Goal: Information Seeking & Learning: Learn about a topic

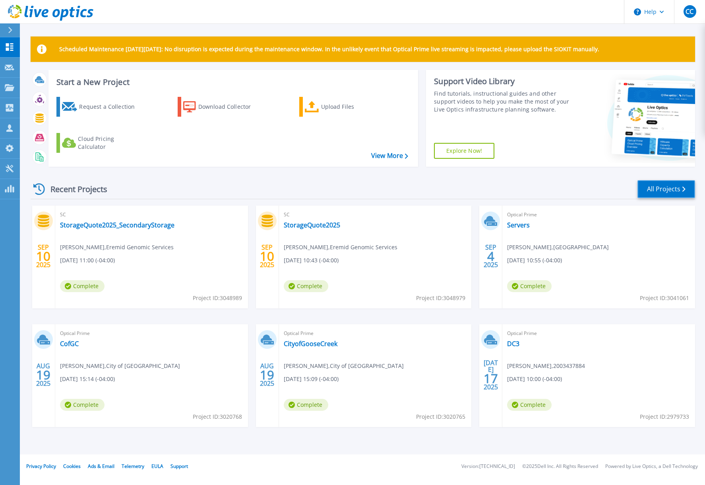
click at [661, 190] on link "All Projects" at bounding box center [666, 189] width 58 height 18
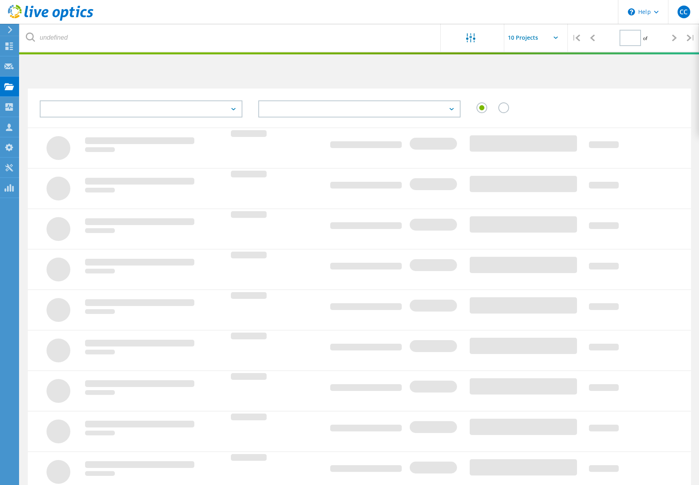
type input "1"
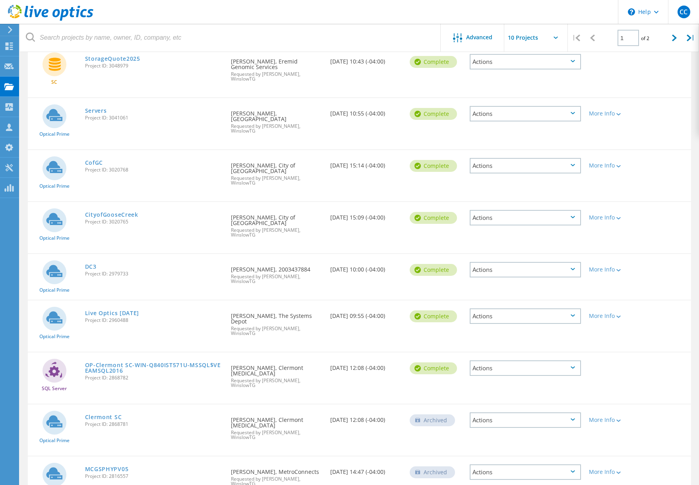
scroll to position [159, 0]
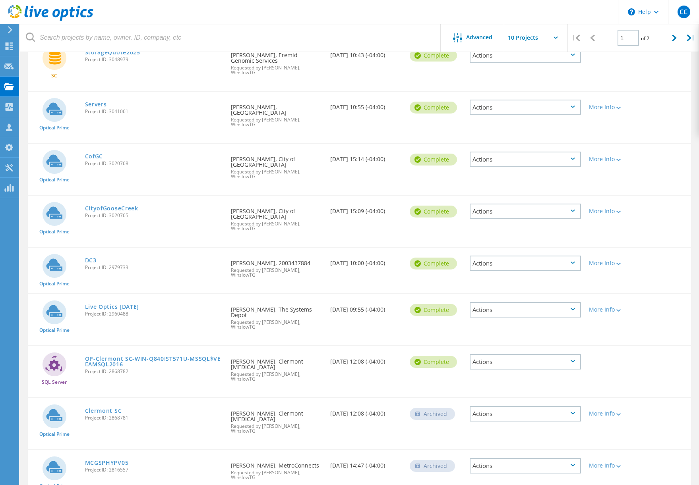
click at [252, 294] on div "Requested By Darren Woods, The Systems Depot Requested by Chris Campbell, Winsl…" at bounding box center [276, 315] width 99 height 43
drag, startPoint x: 252, startPoint y: 294, endPoint x: 287, endPoint y: 298, distance: 35.2
click at [287, 298] on div "Requested By Darren Woods, The Systems Depot Requested by Chris Campbell, Winsl…" at bounding box center [276, 315] width 99 height 43
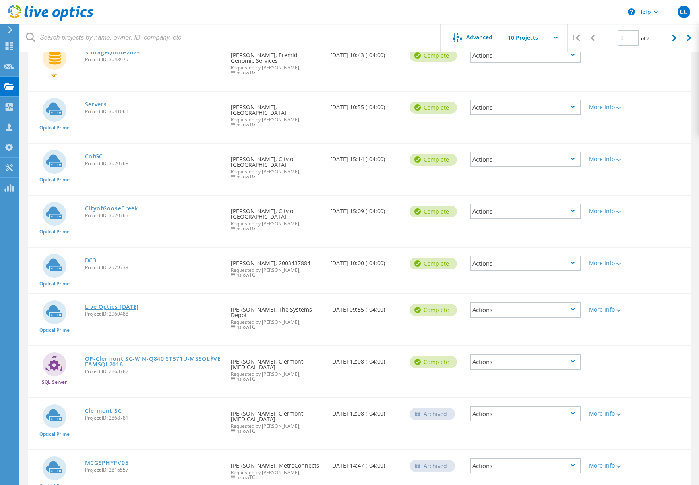
click at [135, 304] on link "Live Optics July 2nd 2025" at bounding box center [112, 307] width 54 height 6
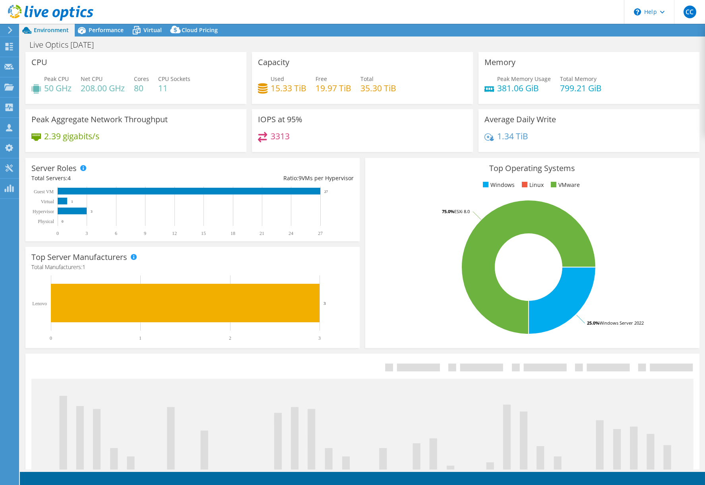
select select "USD"
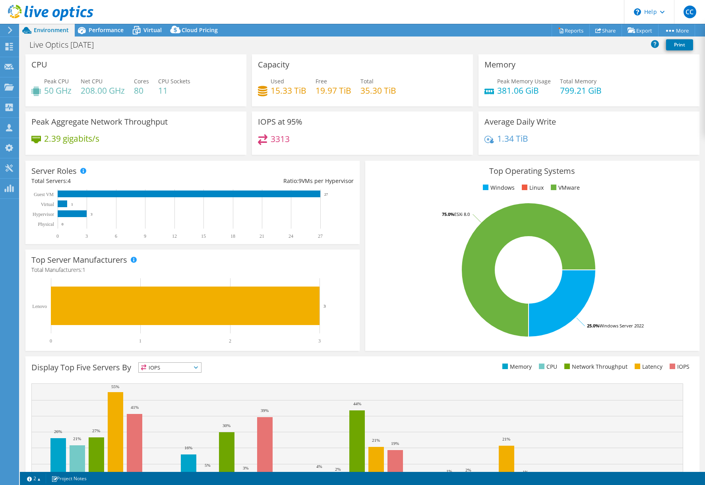
click at [362, 170] on div "Top Operating Systems Windows Linux VMware 25.0% Windows Server 2022 75.0% ESXi…" at bounding box center [532, 256] width 340 height 196
click at [552, 39] on div "Live Optics July 2nd 2025 Print" at bounding box center [362, 44] width 685 height 15
click at [89, 45] on h1 "Live Optics July 2nd 2025" at bounding box center [66, 45] width 80 height 9
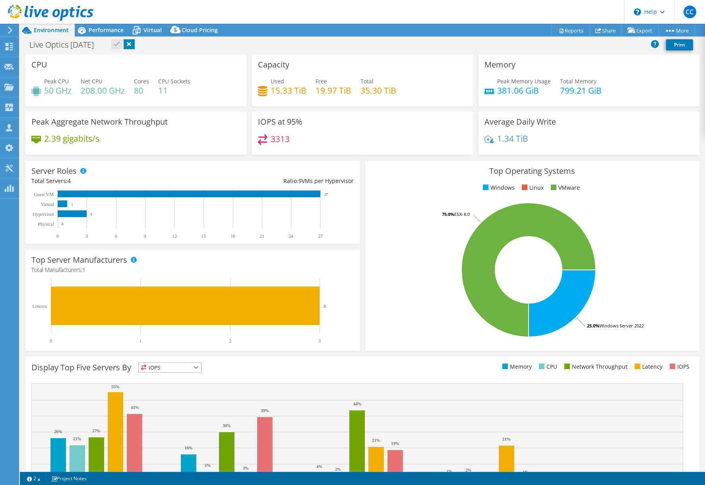
click at [199, 47] on div "Live Optics July 2nd 2025 Print" at bounding box center [362, 44] width 685 height 15
click at [135, 47] on link at bounding box center [129, 44] width 11 height 10
click at [218, 49] on div "Live Optics July 2nd 2025 Print" at bounding box center [362, 44] width 685 height 15
drag, startPoint x: 42, startPoint y: 79, endPoint x: 180, endPoint y: 93, distance: 138.5
click at [180, 93] on div "Peak CPU 50 GHz Net CPU 208.00 GHz Cores 80 CPU Sockets 11" at bounding box center [135, 90] width 209 height 26
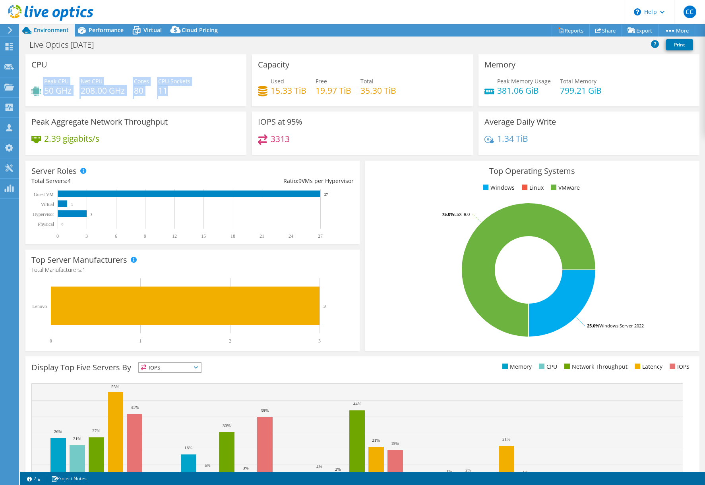
drag, startPoint x: 180, startPoint y: 93, endPoint x: 91, endPoint y: 77, distance: 90.2
click at [97, 77] on span "Net CPU" at bounding box center [92, 81] width 22 height 8
drag, startPoint x: 44, startPoint y: 80, endPoint x: 209, endPoint y: 93, distance: 165.7
click at [209, 93] on div "Peak CPU 50 GHz Net CPU 208.00 GHz Cores 80 CPU Sockets 11" at bounding box center [135, 90] width 209 height 26
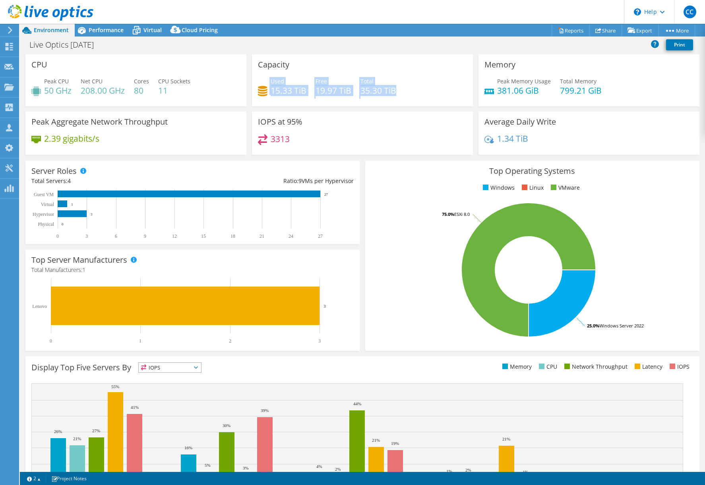
drag, startPoint x: 209, startPoint y: 93, endPoint x: 403, endPoint y: 91, distance: 193.5
click at [403, 91] on div "Used 15.33 TiB Free 19.97 TiB Total 35.30 TiB" at bounding box center [362, 90] width 209 height 26
drag, startPoint x: 403, startPoint y: 91, endPoint x: 402, endPoint y: 96, distance: 5.2
click at [402, 96] on div "Used 15.33 TiB Free 19.97 TiB Total 35.30 TiB" at bounding box center [362, 90] width 209 height 26
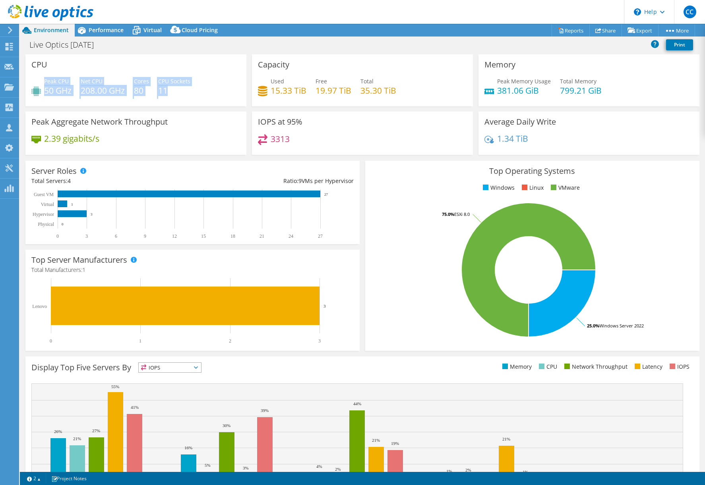
drag, startPoint x: 44, startPoint y: 82, endPoint x: 209, endPoint y: 93, distance: 165.2
click at [209, 93] on div "Peak CPU 50 GHz Net CPU 208.00 GHz Cores 80 CPU Sockets 11" at bounding box center [135, 90] width 209 height 26
drag, startPoint x: 209, startPoint y: 93, endPoint x: 219, endPoint y: 89, distance: 10.5
click at [219, 89] on div "Peak CPU 50 GHz Net CPU 208.00 GHz Cores 80 CPU Sockets 11" at bounding box center [135, 90] width 209 height 26
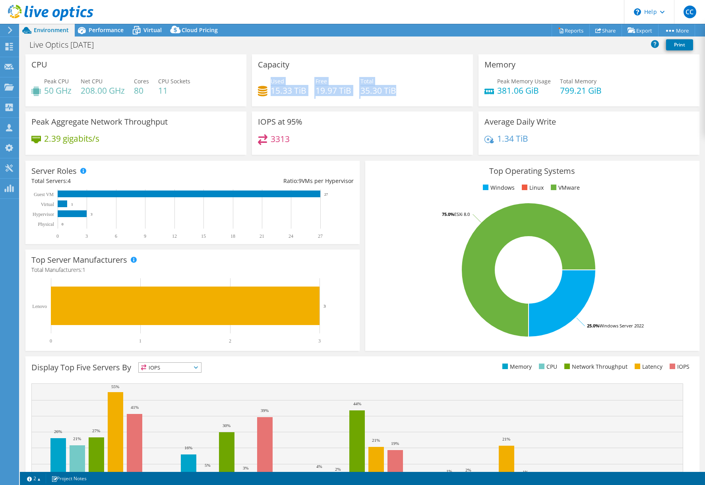
drag, startPoint x: 269, startPoint y: 80, endPoint x: 412, endPoint y: 91, distance: 143.4
click at [412, 91] on div "Used 15.33 TiB Free 19.97 TiB Total 35.30 TiB" at bounding box center [362, 90] width 209 height 26
drag, startPoint x: 412, startPoint y: 91, endPoint x: 413, endPoint y: 97, distance: 6.1
click at [413, 96] on div "Used 15.33 TiB Free 19.97 TiB Total 35.30 TiB" at bounding box center [362, 90] width 209 height 26
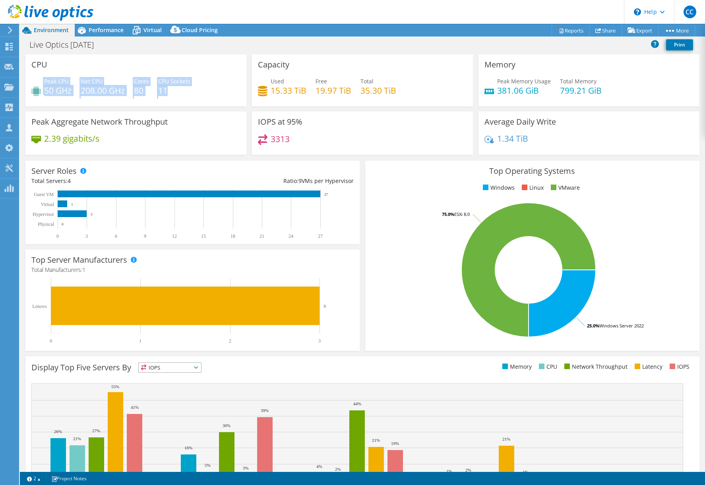
drag, startPoint x: 45, startPoint y: 80, endPoint x: 183, endPoint y: 90, distance: 138.2
click at [184, 90] on div "Peak CPU 50 GHz Net CPU 208.00 GHz Cores 80 CPU Sockets 11" at bounding box center [135, 90] width 209 height 26
drag, startPoint x: 183, startPoint y: 90, endPoint x: 167, endPoint y: 89, distance: 15.5
click at [167, 89] on h4 "11" at bounding box center [174, 90] width 32 height 9
click at [161, 88] on h4 "11" at bounding box center [174, 90] width 32 height 9
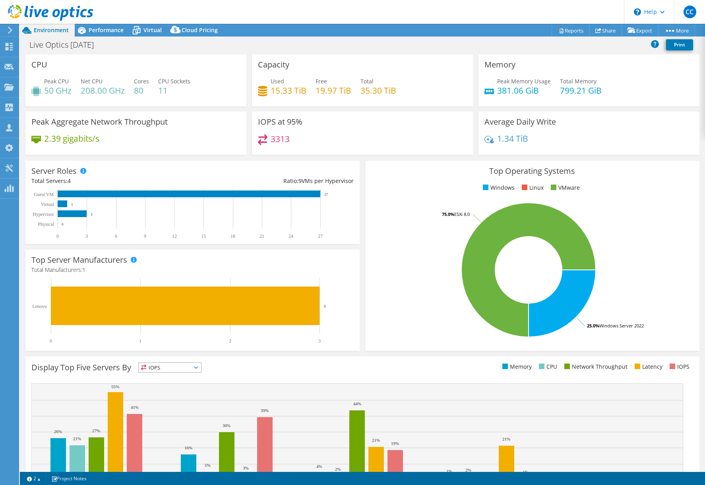
drag, startPoint x: 160, startPoint y: 88, endPoint x: 169, endPoint y: 90, distance: 9.0
click at [169, 90] on h4 "11" at bounding box center [174, 90] width 32 height 9
click at [113, 33] on span "Performance" at bounding box center [106, 30] width 35 height 8
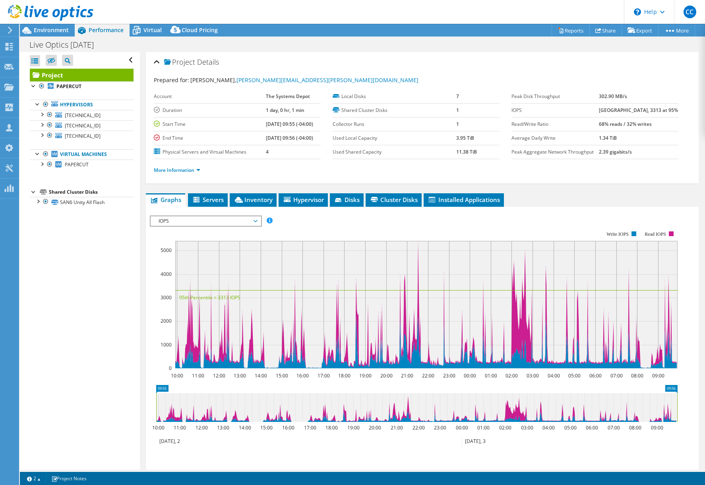
click at [57, 25] on div at bounding box center [46, 13] width 93 height 27
click at [57, 28] on span "Environment" at bounding box center [51, 30] width 35 height 8
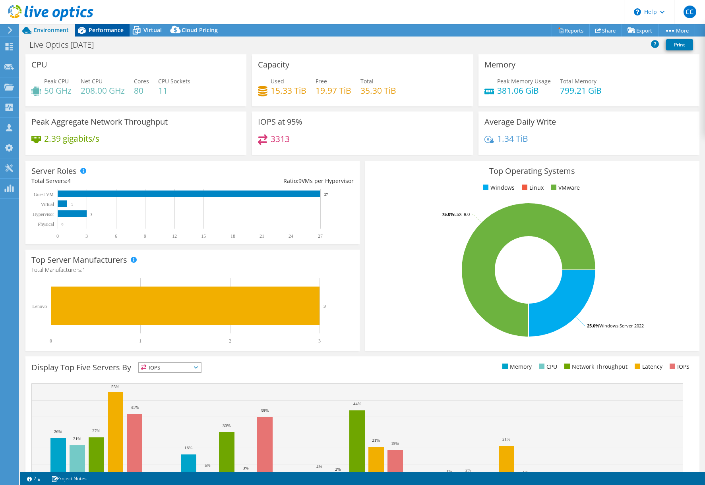
click at [109, 26] on span "Performance" at bounding box center [106, 30] width 35 height 8
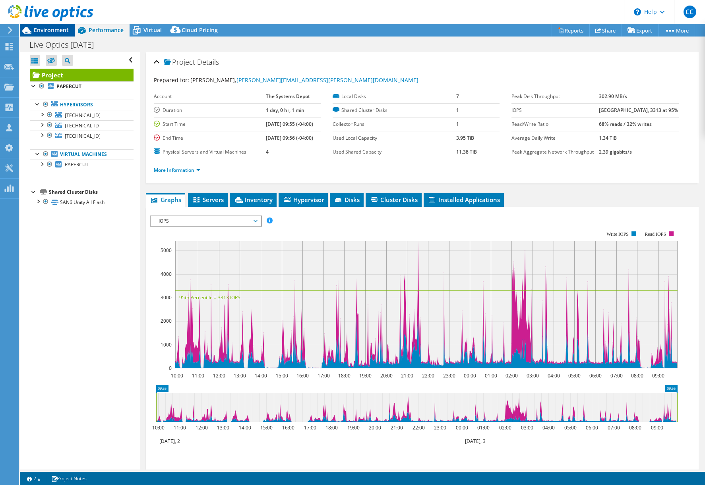
click at [56, 31] on span "Environment" at bounding box center [51, 30] width 35 height 8
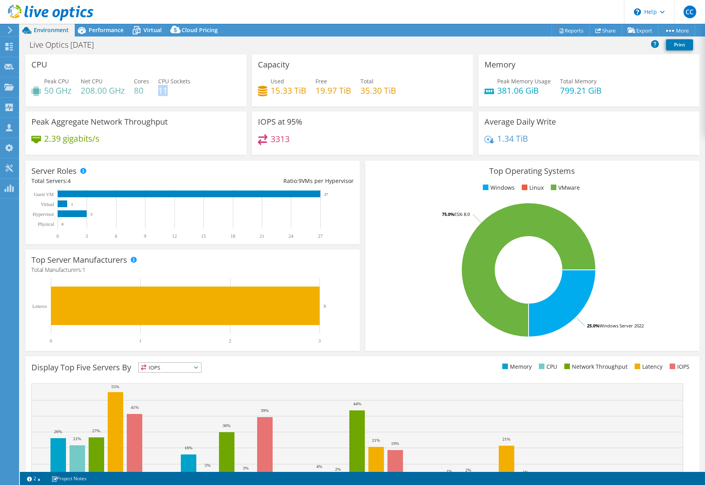
drag, startPoint x: 167, startPoint y: 90, endPoint x: 159, endPoint y: 90, distance: 8.3
click at [159, 90] on h4 "11" at bounding box center [174, 90] width 32 height 9
drag, startPoint x: 159, startPoint y: 90, endPoint x: 166, endPoint y: 91, distance: 7.6
click at [166, 91] on h4 "11" at bounding box center [174, 90] width 32 height 9
drag, startPoint x: 141, startPoint y: 89, endPoint x: 135, endPoint y: 89, distance: 5.6
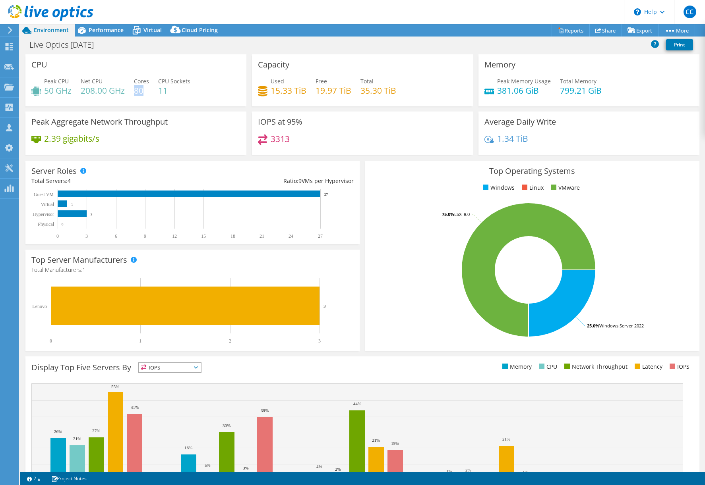
click at [135, 89] on h4 "80" at bounding box center [141, 90] width 15 height 9
drag, startPoint x: 135, startPoint y: 89, endPoint x: 86, endPoint y: 91, distance: 49.7
click at [86, 91] on h4 "208.00 GHz" at bounding box center [103, 90] width 44 height 9
click at [105, 25] on div "Performance" at bounding box center [102, 30] width 55 height 13
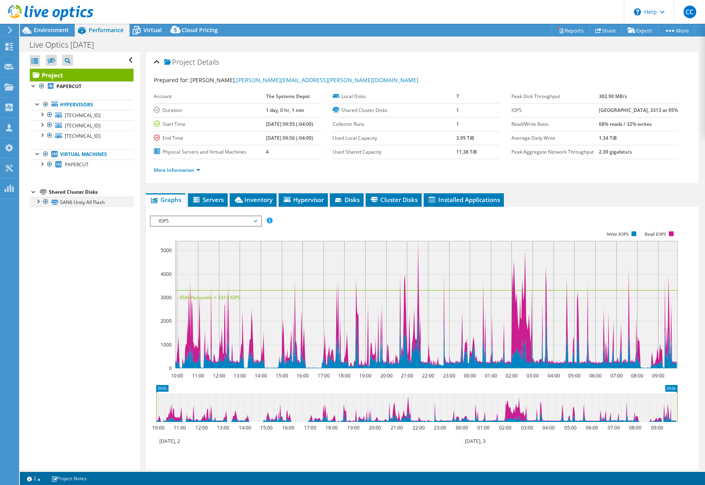
click at [39, 201] on div at bounding box center [38, 201] width 8 height 8
click at [87, 216] on link "SAN6 Unity All Flash | 192.168.200.81" at bounding box center [82, 215] width 104 height 17
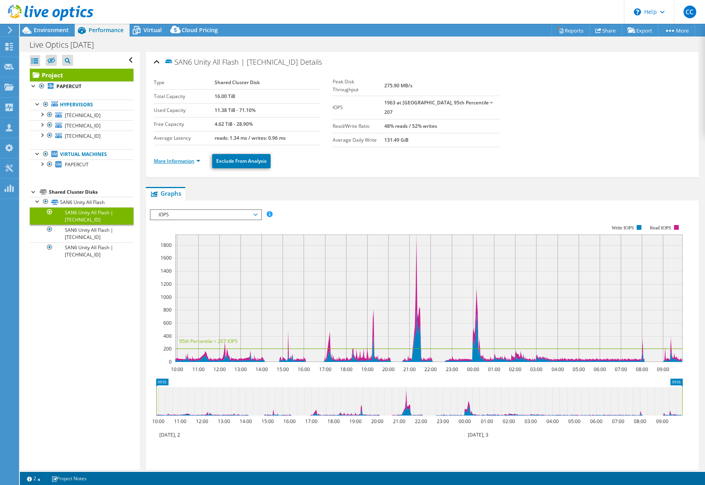
click at [183, 160] on link "More Information" at bounding box center [177, 161] width 46 height 7
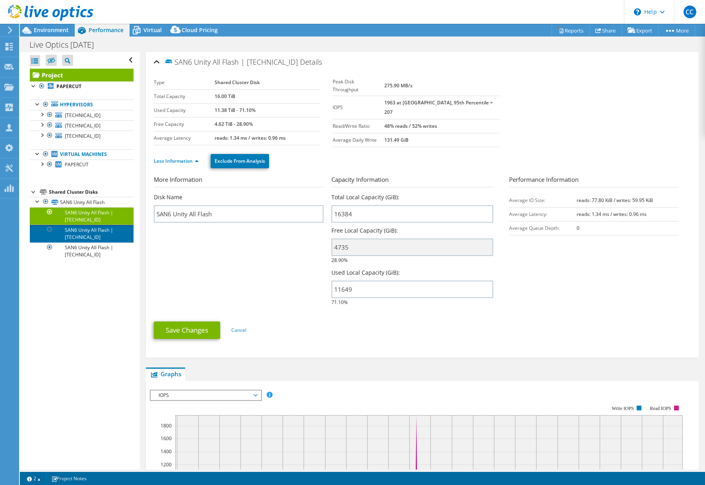
click at [86, 235] on link "SAN6 Unity All Flash | 192.168.200.80" at bounding box center [82, 233] width 104 height 17
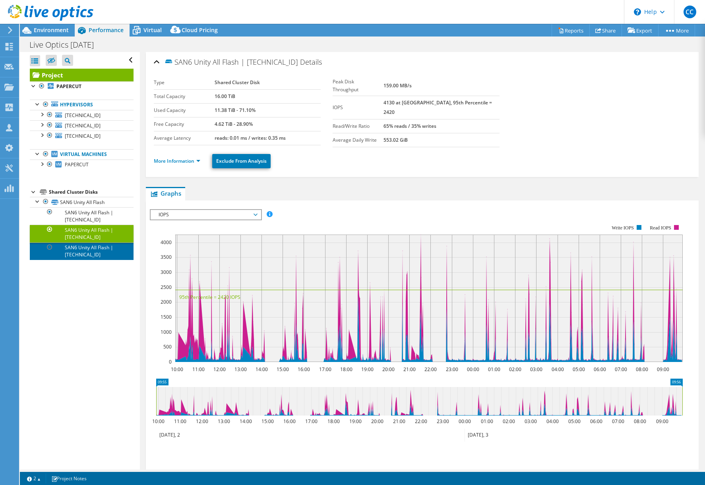
click at [88, 253] on link "SAN6 Unity All Flash | 192.168.200.78" at bounding box center [82, 251] width 104 height 17
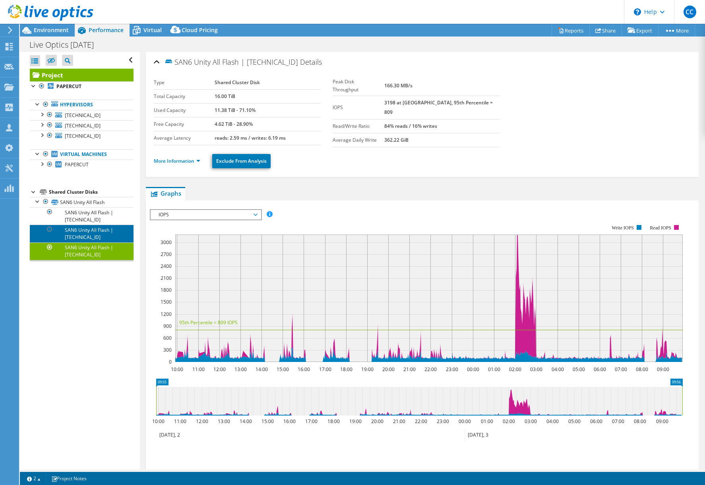
click at [91, 238] on link "SAN6 Unity All Flash | 192.168.200.80" at bounding box center [82, 233] width 104 height 17
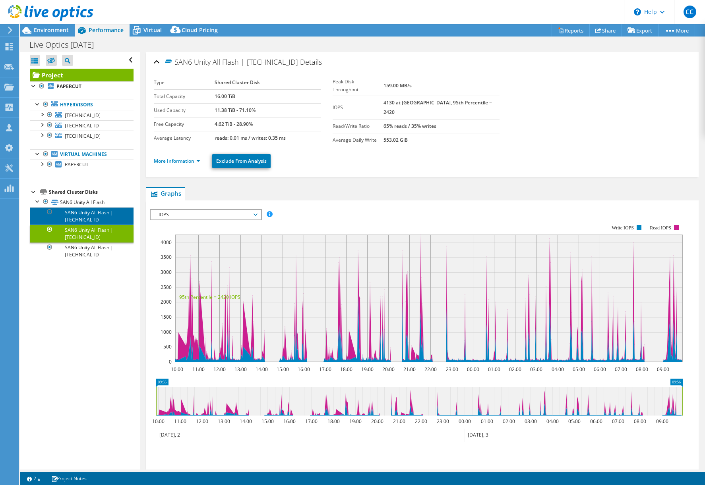
click at [85, 214] on link "SAN6 Unity All Flash | 192.168.200.81" at bounding box center [82, 215] width 104 height 17
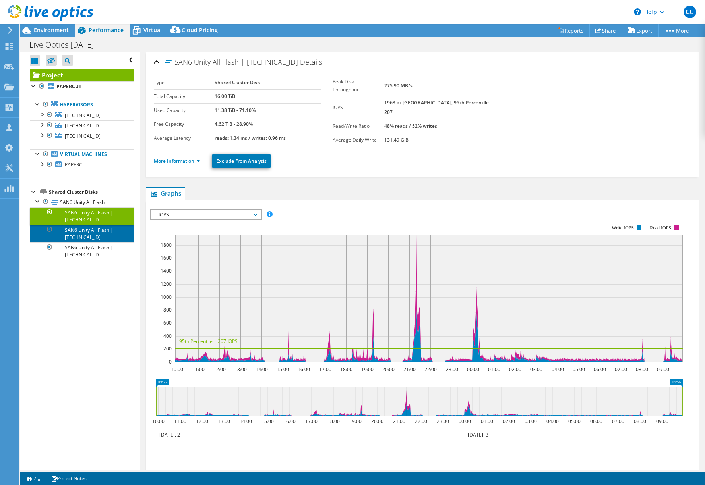
click at [100, 234] on link "SAN6 Unity All Flash | 192.168.200.80" at bounding box center [82, 233] width 104 height 17
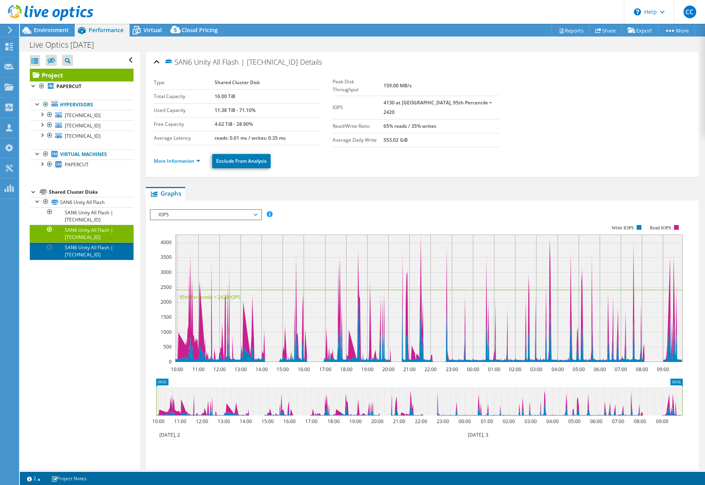
click at [104, 254] on link "SAN6 Unity All Flash | 192.168.200.78" at bounding box center [82, 251] width 104 height 17
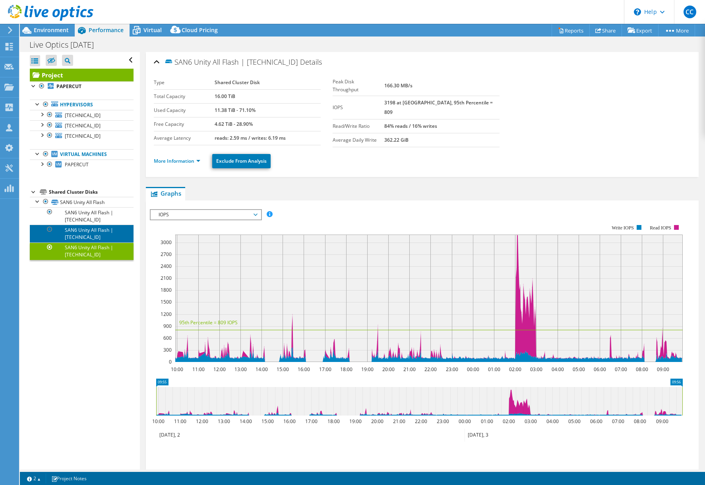
click at [101, 233] on link "SAN6 Unity All Flash | 192.168.200.80" at bounding box center [82, 233] width 104 height 17
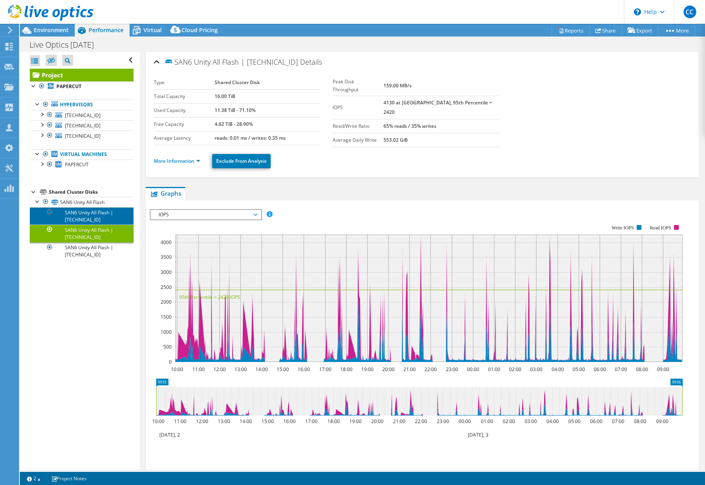
click at [102, 218] on link "SAN6 Unity All Flash | 192.168.200.81" at bounding box center [82, 215] width 104 height 17
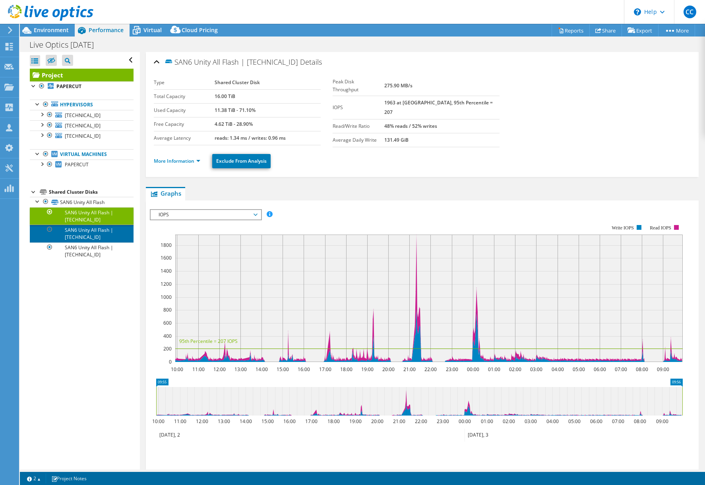
click at [99, 236] on link "SAN6 Unity All Flash | 192.168.200.80" at bounding box center [82, 233] width 104 height 17
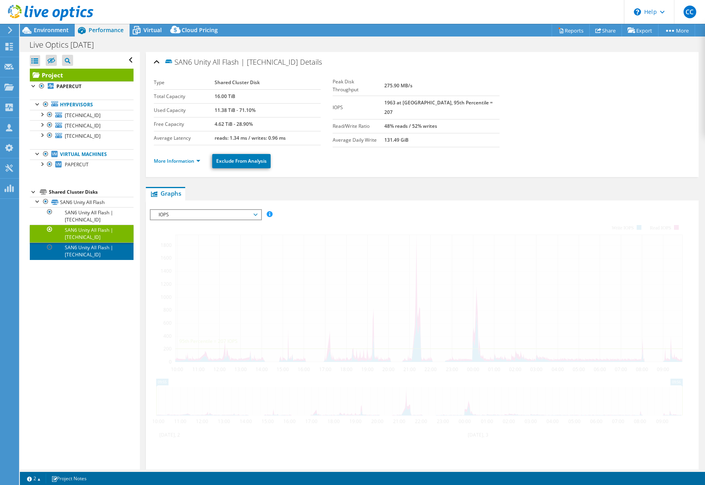
click at [92, 253] on link "SAN6 Unity All Flash | 192.168.200.78" at bounding box center [82, 251] width 104 height 17
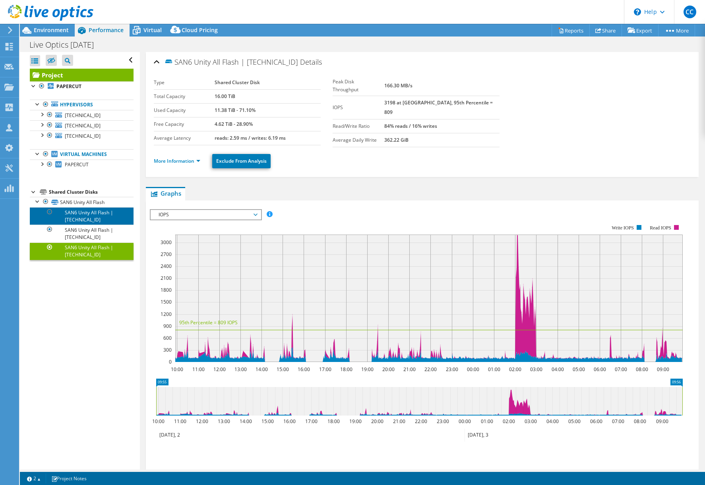
click at [97, 214] on link "SAN6 Unity All Flash | 192.168.200.81" at bounding box center [82, 215] width 104 height 17
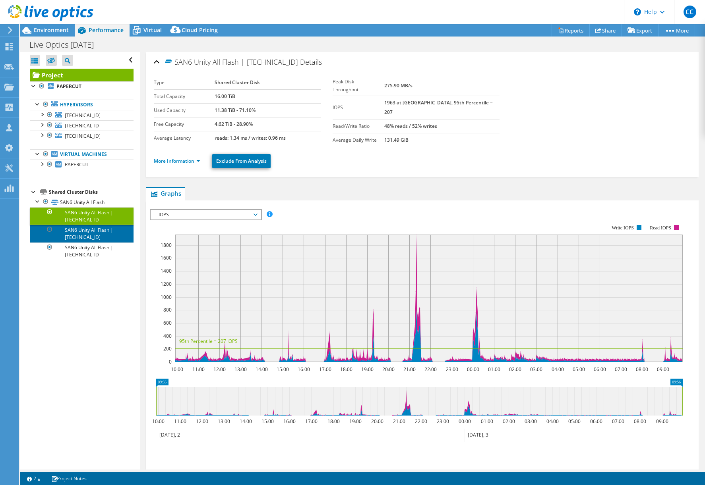
click at [99, 232] on link "SAN6 Unity All Flash | 192.168.200.80" at bounding box center [82, 233] width 104 height 17
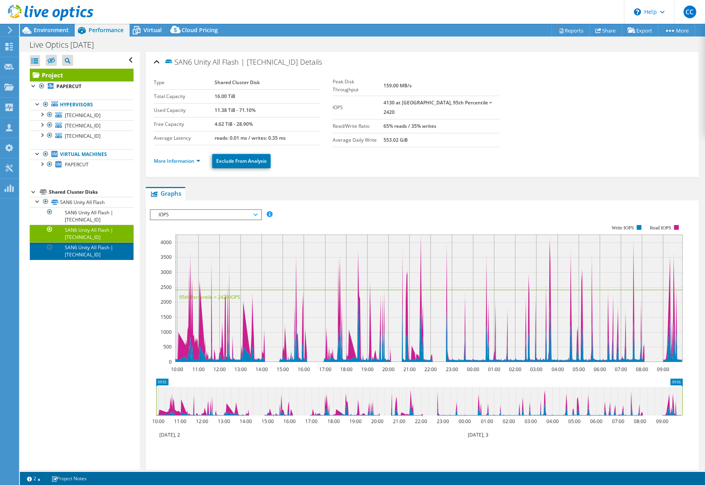
click at [97, 250] on link "SAN6 Unity All Flash | 192.168.200.78" at bounding box center [82, 251] width 104 height 17
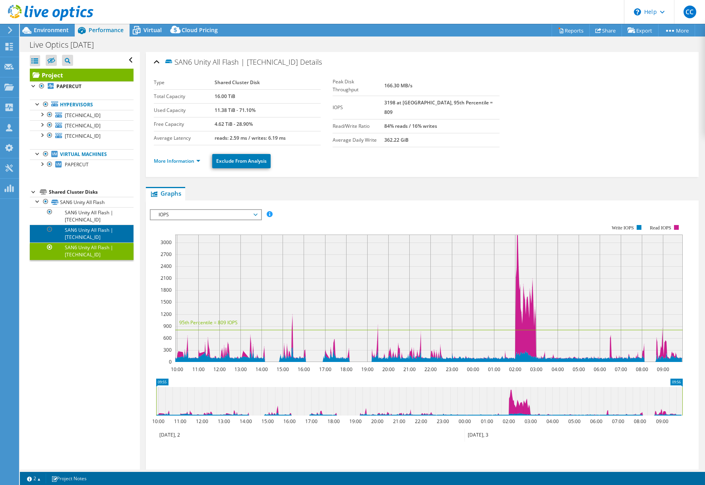
click at [99, 231] on link "SAN6 Unity All Flash | 192.168.200.80" at bounding box center [82, 233] width 104 height 17
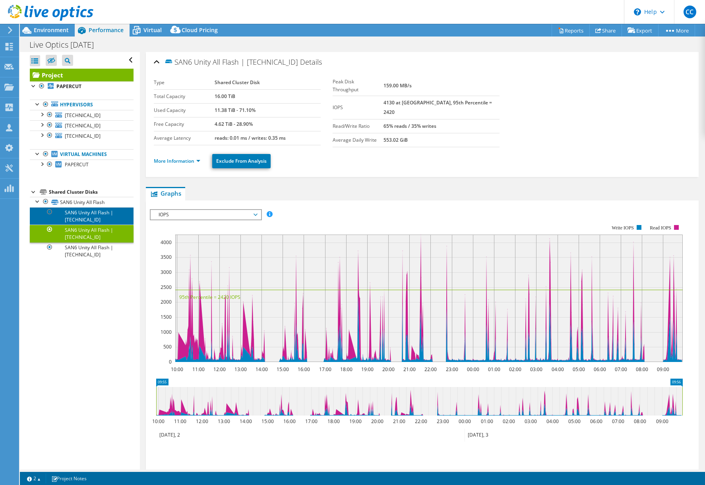
click at [99, 218] on link "SAN6 Unity All Flash | 192.168.200.81" at bounding box center [82, 215] width 104 height 17
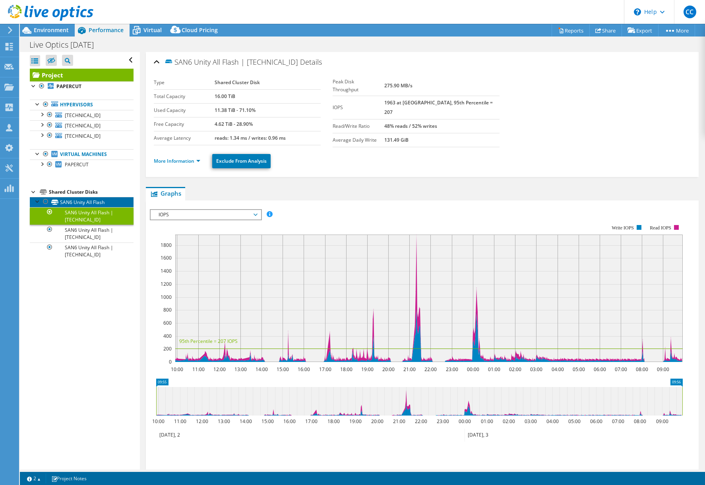
click at [90, 203] on link "SAN6 Unity All Flash" at bounding box center [82, 202] width 104 height 10
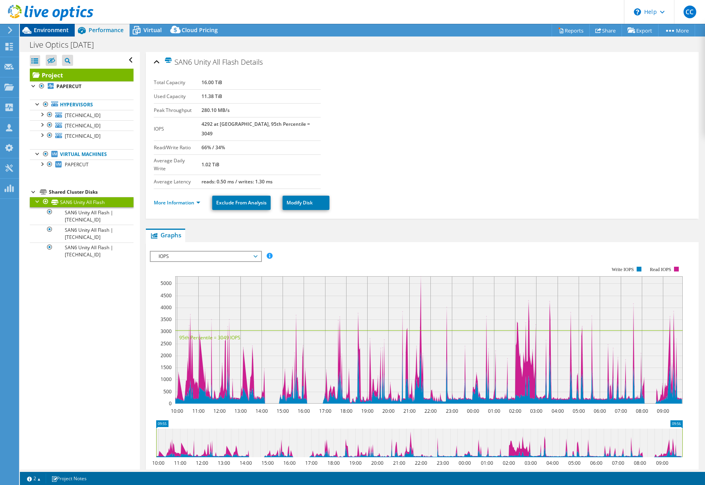
click at [58, 28] on span "Environment" at bounding box center [51, 30] width 35 height 8
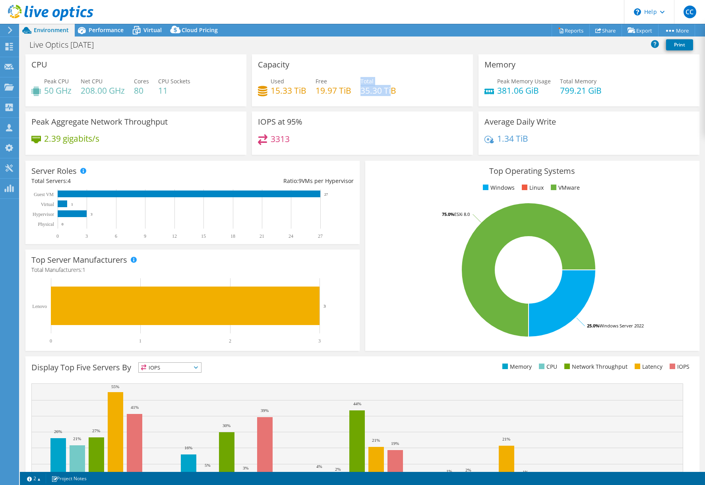
drag, startPoint x: 357, startPoint y: 90, endPoint x: 390, endPoint y: 93, distance: 32.7
click at [390, 93] on div "Used 15.33 TiB Free 19.97 TiB Total 35.30 TiB" at bounding box center [362, 90] width 209 height 26
drag, startPoint x: 390, startPoint y: 93, endPoint x: 376, endPoint y: 92, distance: 14.3
click at [376, 92] on h4 "35.30 TiB" at bounding box center [378, 90] width 36 height 9
drag, startPoint x: 290, startPoint y: 90, endPoint x: 303, endPoint y: 90, distance: 13.1
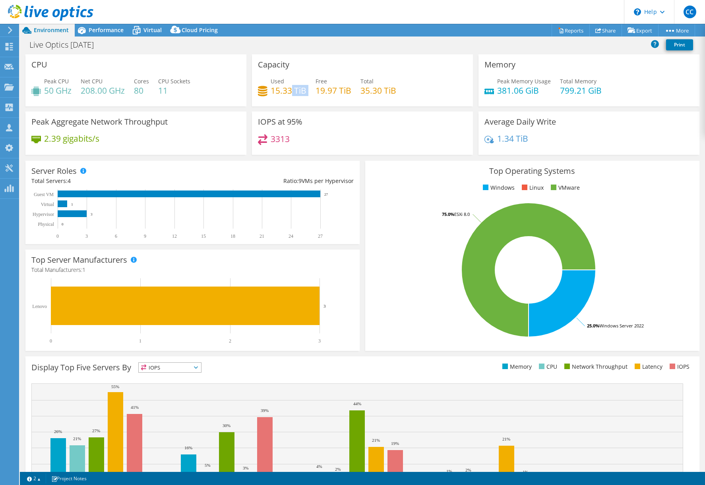
click at [303, 90] on h4 "15.33 TiB" at bounding box center [289, 90] width 36 height 9
drag, startPoint x: 303, startPoint y: 90, endPoint x: 296, endPoint y: 93, distance: 8.2
click at [296, 93] on h4 "15.33 TiB" at bounding box center [289, 90] width 36 height 9
click at [294, 91] on h4 "15.33 TiB" at bounding box center [289, 90] width 36 height 9
drag, startPoint x: 292, startPoint y: 89, endPoint x: 303, endPoint y: 91, distance: 12.0
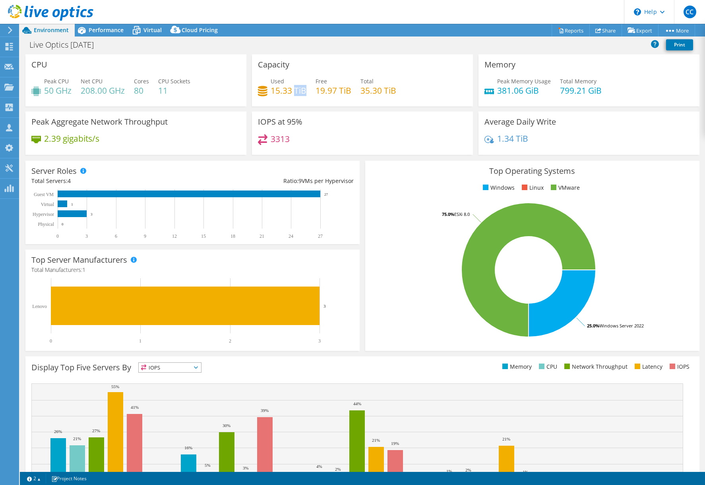
click at [303, 91] on h4 "15.33 TiB" at bounding box center [289, 90] width 36 height 9
click at [301, 91] on h4 "15.33 TiB" at bounding box center [289, 90] width 36 height 9
click at [299, 95] on h4 "15.33 TiB" at bounding box center [289, 90] width 36 height 9
click at [299, 90] on h4 "15.33 TiB" at bounding box center [289, 90] width 36 height 9
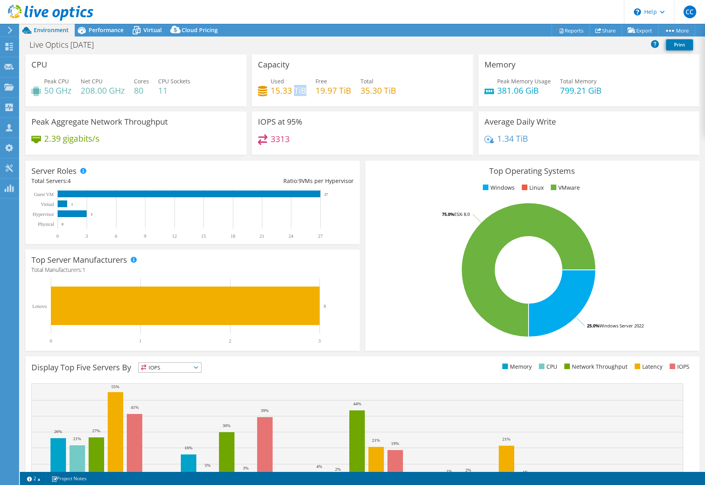
click at [294, 91] on h4 "15.33 TiB" at bounding box center [289, 90] width 36 height 9
click at [364, 91] on h4 "35.30 TiB" at bounding box center [378, 90] width 36 height 9
drag, startPoint x: 364, startPoint y: 91, endPoint x: 319, endPoint y: 91, distance: 44.9
click at [319, 91] on h4 "19.97 TiB" at bounding box center [333, 90] width 36 height 9
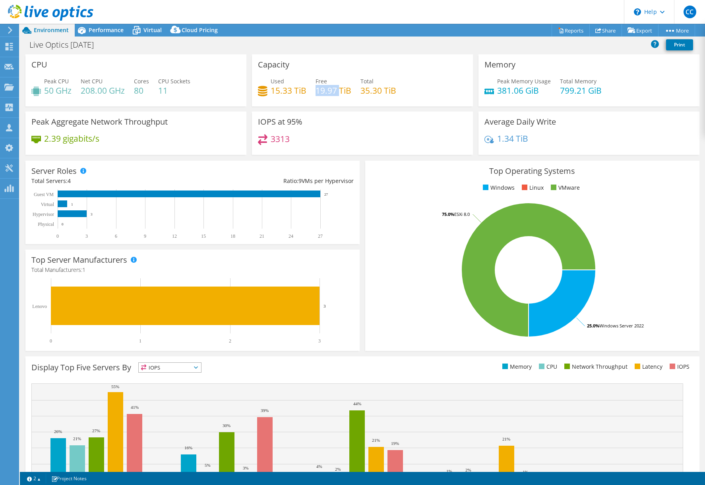
click at [319, 91] on h4 "19.97 TiB" at bounding box center [333, 90] width 36 height 9
drag, startPoint x: 319, startPoint y: 91, endPoint x: 282, endPoint y: 94, distance: 36.6
click at [282, 94] on h4 "15.33 TiB" at bounding box center [289, 90] width 36 height 9
drag, startPoint x: 33, startPoint y: 121, endPoint x: 124, endPoint y: 139, distance: 93.2
click at [123, 139] on div "Peak Aggregate Network Throughput 2.39 gigabits/s" at bounding box center [135, 133] width 221 height 43
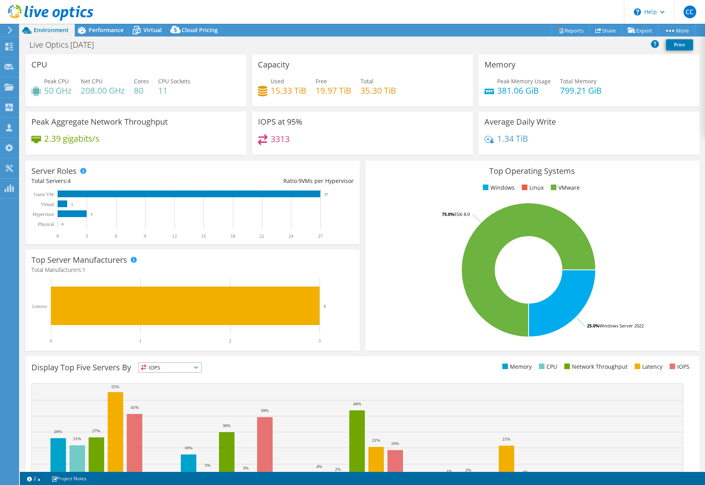
drag, startPoint x: 124, startPoint y: 139, endPoint x: 155, endPoint y: 148, distance: 31.7
click at [155, 148] on div "2.39 gigabits/s" at bounding box center [135, 142] width 209 height 17
click at [112, 31] on span "Performance" at bounding box center [106, 30] width 35 height 8
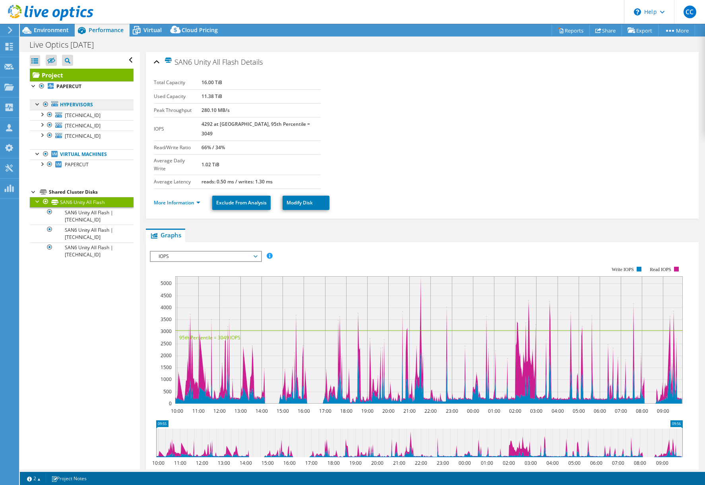
click at [76, 104] on link "Hypervisors" at bounding box center [82, 105] width 104 height 10
click at [79, 103] on link "Hypervisors" at bounding box center [82, 105] width 104 height 10
click at [80, 112] on span "192.168.200.81" at bounding box center [83, 115] width 36 height 7
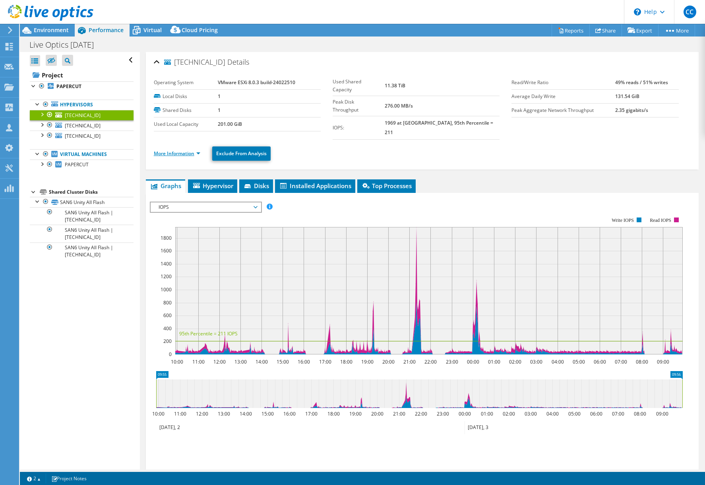
click at [191, 150] on link "More Information" at bounding box center [177, 153] width 46 height 7
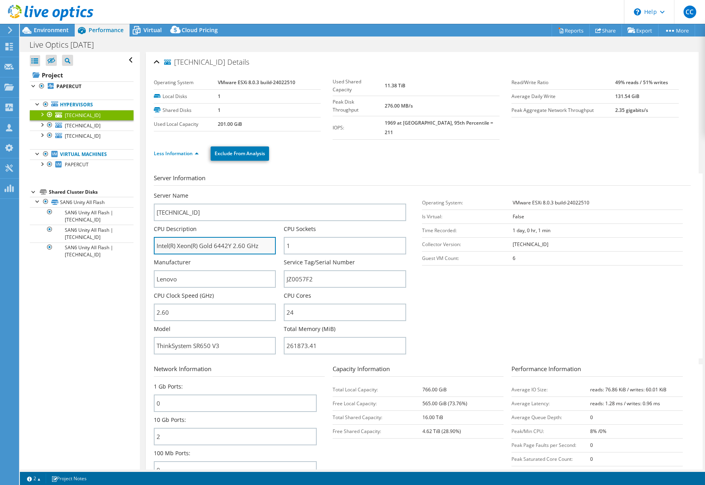
drag, startPoint x: 215, startPoint y: 238, endPoint x: 230, endPoint y: 239, distance: 14.7
click at [230, 239] on input "Intel(R) Xeon(R) Gold 6442Y 2.60 GHz" at bounding box center [215, 245] width 122 height 17
click at [219, 238] on input "Intel(R) Xeon(R) Gold 6442Y 2.60 GHz" at bounding box center [215, 245] width 122 height 17
click at [276, 259] on div "Manufacturer Lenovo" at bounding box center [219, 273] width 130 height 29
drag, startPoint x: 52, startPoint y: 27, endPoint x: 89, endPoint y: 45, distance: 40.9
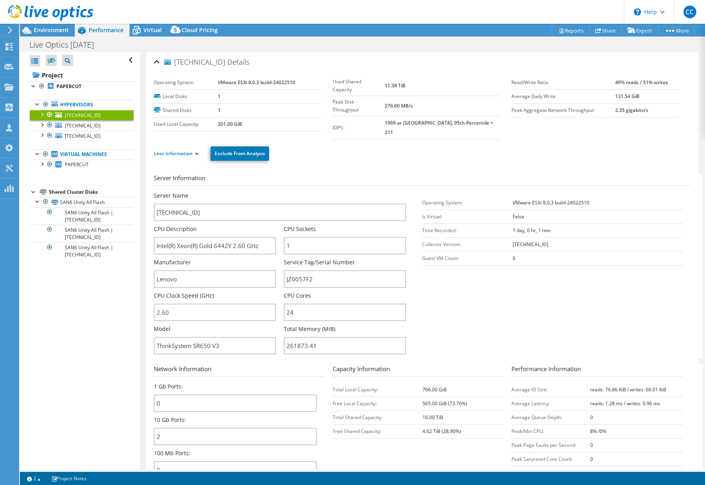
click at [52, 27] on span "Environment" at bounding box center [51, 30] width 35 height 8
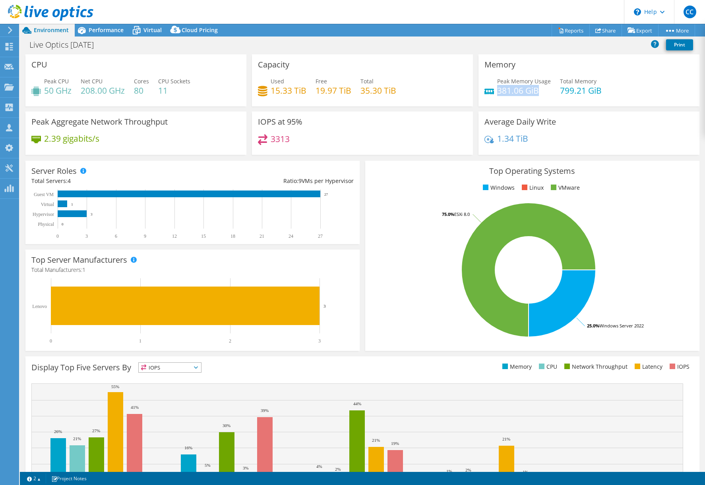
drag, startPoint x: 495, startPoint y: 90, endPoint x: 535, endPoint y: 94, distance: 40.7
click at [535, 94] on h4 "381.06 GiB" at bounding box center [524, 90] width 54 height 9
drag, startPoint x: 535, startPoint y: 94, endPoint x: 502, endPoint y: 90, distance: 33.2
click at [503, 90] on h4 "381.06 GiB" at bounding box center [524, 90] width 54 height 9
click at [104, 29] on span "Performance" at bounding box center [106, 30] width 35 height 8
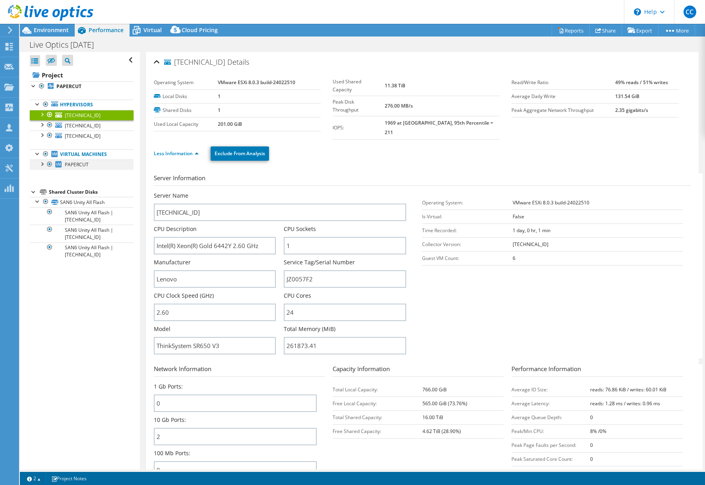
click at [50, 165] on div at bounding box center [50, 165] width 8 height 10
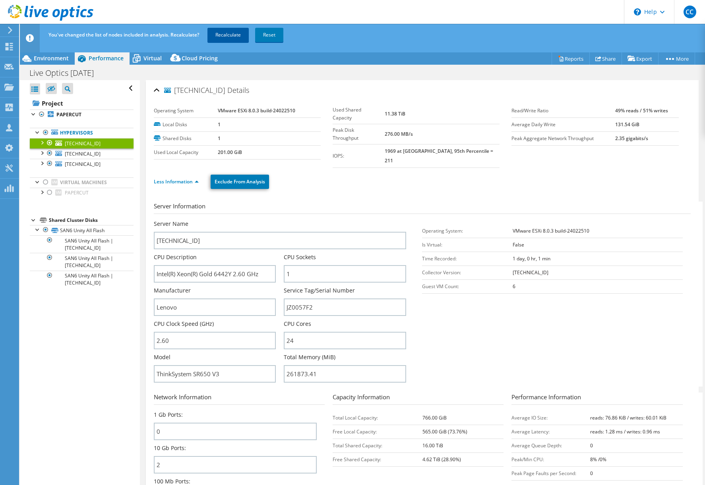
click at [232, 36] on link "Recalculate" at bounding box center [227, 35] width 41 height 14
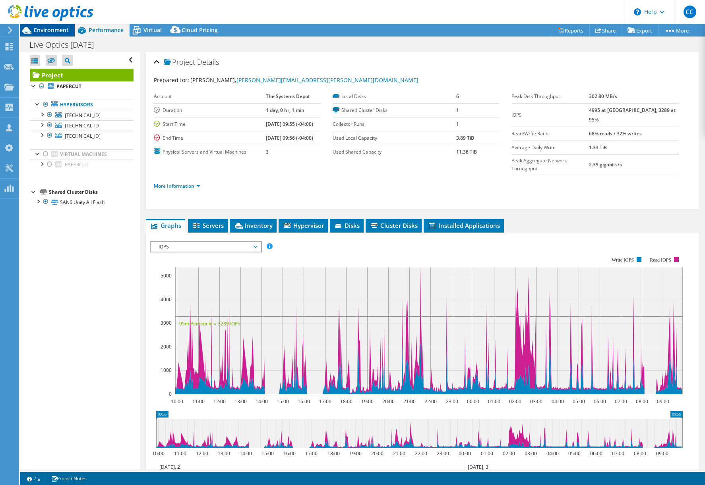
click at [49, 31] on span "Environment" at bounding box center [51, 30] width 35 height 8
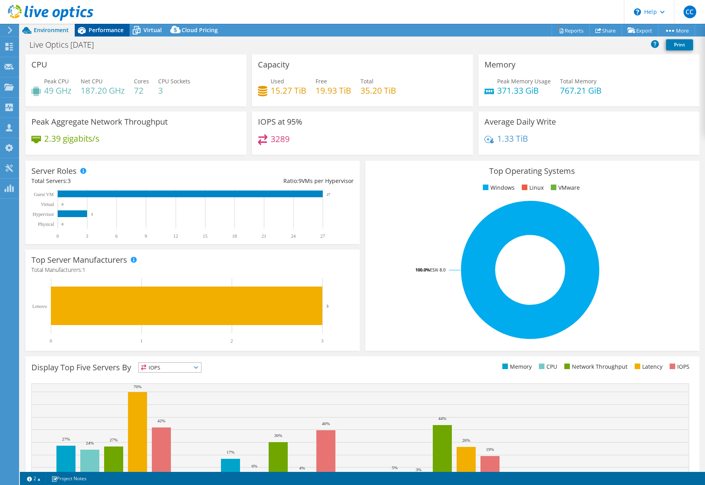
click at [104, 27] on span "Performance" at bounding box center [106, 30] width 35 height 8
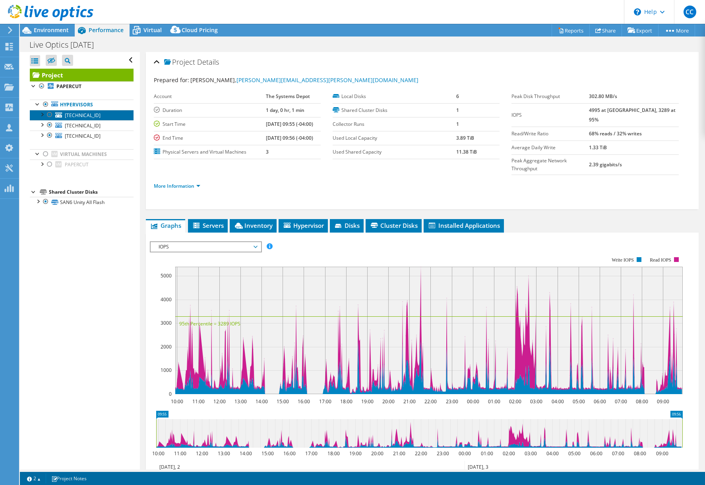
click at [77, 113] on span "192.168.200.81" at bounding box center [83, 115] width 36 height 7
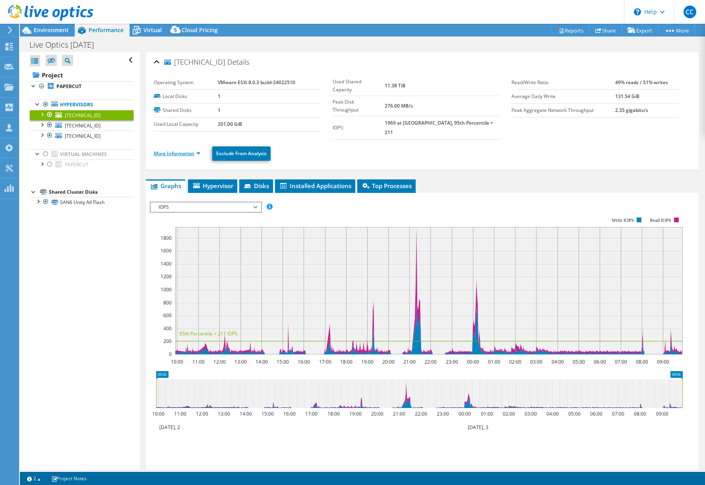
click at [179, 150] on link "More Information" at bounding box center [177, 153] width 46 height 7
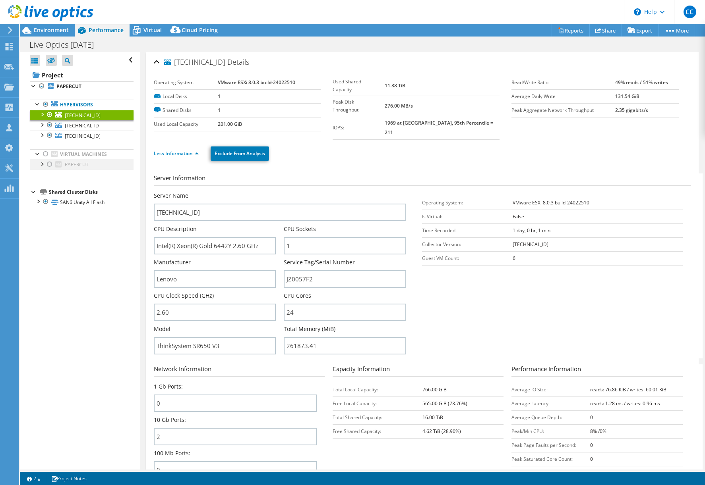
click at [42, 163] on div at bounding box center [42, 164] width 8 height 8
click at [144, 29] on span "Virtual" at bounding box center [152, 30] width 18 height 8
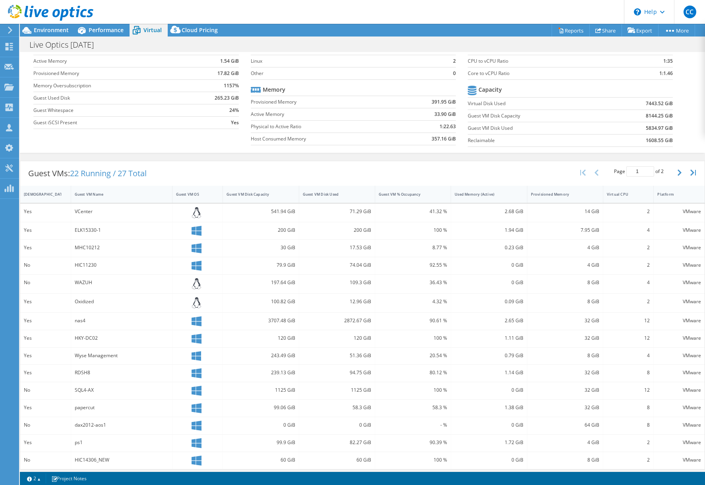
scroll to position [51, 0]
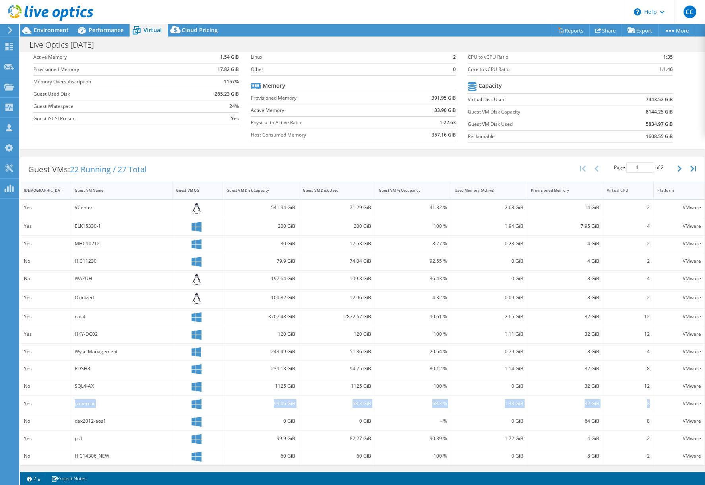
drag, startPoint x: 644, startPoint y: 404, endPoint x: 71, endPoint y: 405, distance: 573.6
click at [71, 405] on div "Yes papercut 99.06 GiB 58.3 GiB 58.3 % 1.38 GiB 32 GiB 8 VMware" at bounding box center [362, 404] width 684 height 17
click at [632, 404] on div "8" at bounding box center [628, 404] width 43 height 9
click at [60, 28] on span "Environment" at bounding box center [51, 30] width 35 height 8
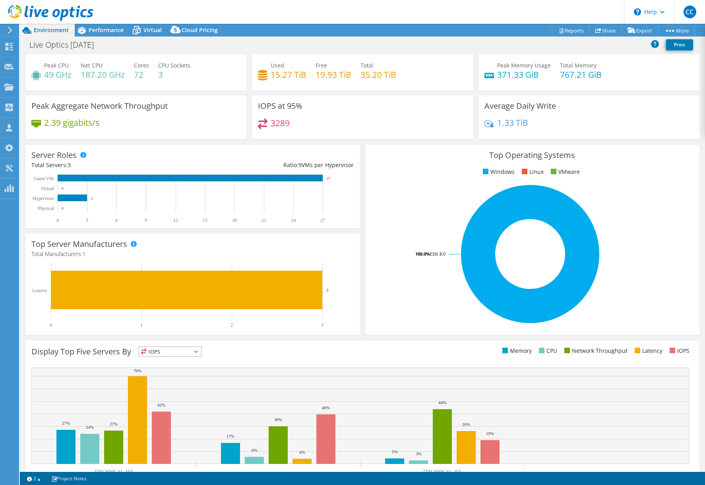
scroll to position [0, 0]
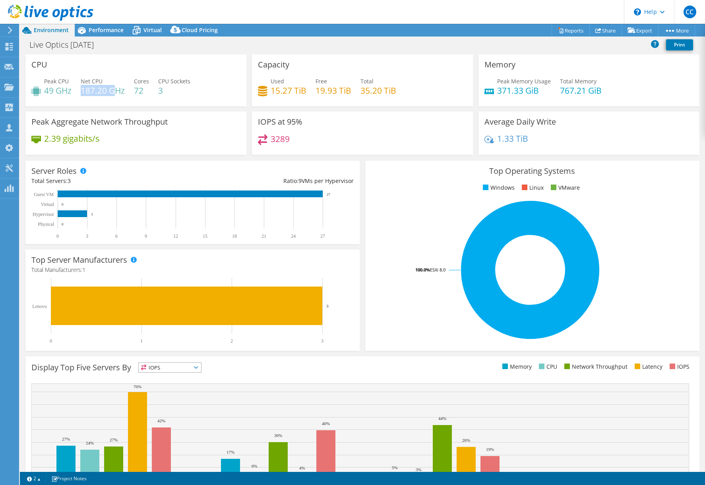
drag, startPoint x: 86, startPoint y: 89, endPoint x: 116, endPoint y: 90, distance: 29.8
click at [116, 90] on h4 "187.20 GHz" at bounding box center [103, 90] width 44 height 9
click at [56, 90] on h4 "49 GHz" at bounding box center [57, 90] width 27 height 9
drag, startPoint x: 44, startPoint y: 91, endPoint x: 75, endPoint y: 93, distance: 30.6
click at [73, 93] on div "Peak CPU 49 GHz Net CPU 187.20 GHz Cores 72 CPU Sockets 3" at bounding box center [135, 90] width 209 height 26
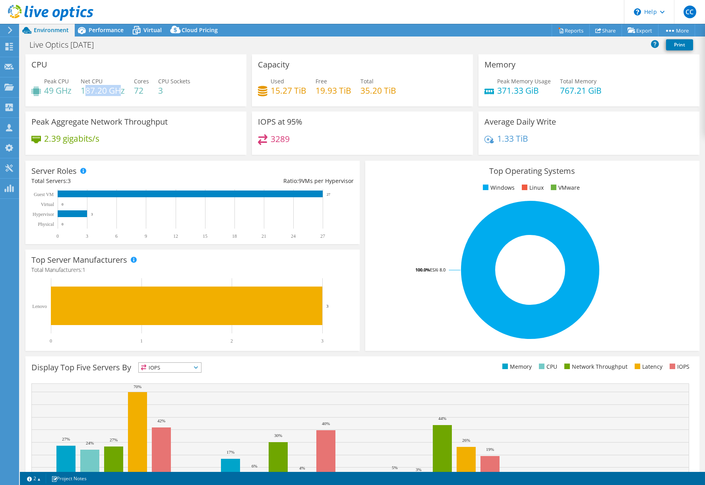
drag, startPoint x: 75, startPoint y: 93, endPoint x: 123, endPoint y: 93, distance: 48.1
click at [123, 93] on h4 "187.20 GHz" at bounding box center [103, 90] width 44 height 9
drag, startPoint x: 123, startPoint y: 93, endPoint x: 151, endPoint y: 99, distance: 28.9
click at [149, 99] on div "Peak CPU 49 GHz Net CPU 187.20 GHz Cores 72 CPU Sockets 3" at bounding box center [135, 90] width 209 height 26
drag, startPoint x: 492, startPoint y: 91, endPoint x: 537, endPoint y: 93, distance: 44.9
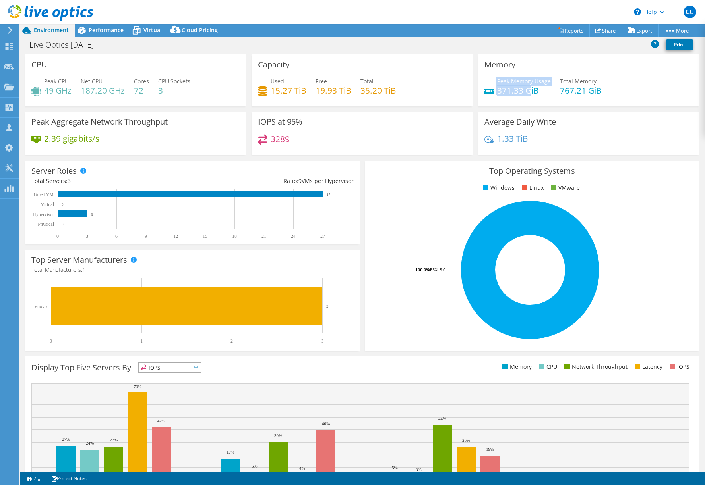
click at [531, 93] on div "Peak Memory Usage 371.33 GiB" at bounding box center [517, 86] width 66 height 18
drag, startPoint x: 537, startPoint y: 93, endPoint x: 589, endPoint y: 90, distance: 52.5
click at [589, 90] on h4 "767.21 GiB" at bounding box center [581, 90] width 42 height 9
drag, startPoint x: 589, startPoint y: 90, endPoint x: 575, endPoint y: 93, distance: 14.7
click at [578, 92] on h4 "767.21 GiB" at bounding box center [581, 90] width 42 height 9
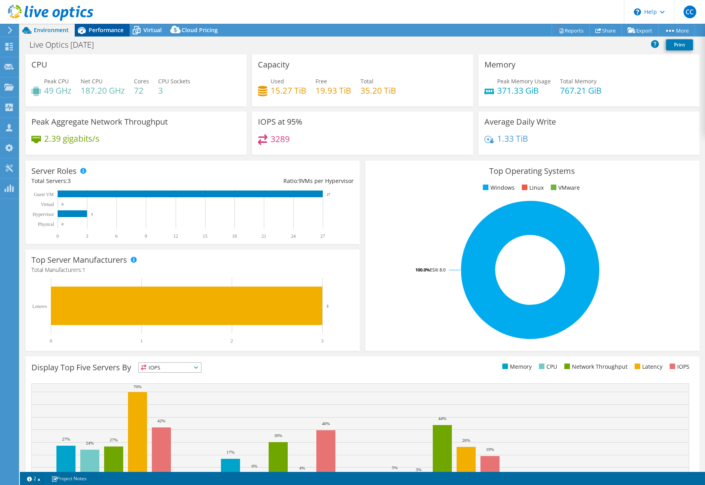
click at [104, 33] on span "Performance" at bounding box center [106, 30] width 35 height 8
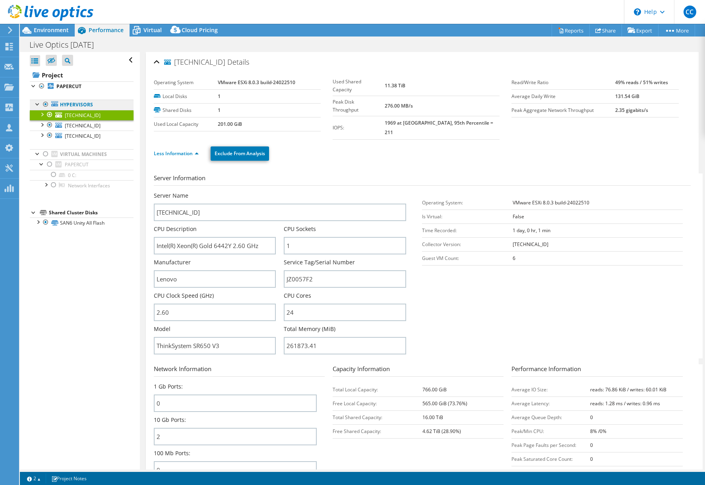
click at [62, 103] on link "Hypervisors" at bounding box center [82, 105] width 104 height 10
click at [149, 28] on span "Virtual" at bounding box center [152, 30] width 18 height 8
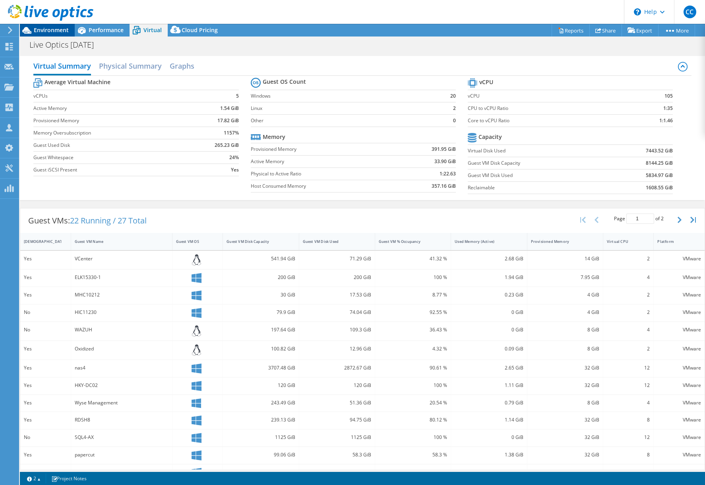
click at [58, 29] on span "Environment" at bounding box center [51, 30] width 35 height 8
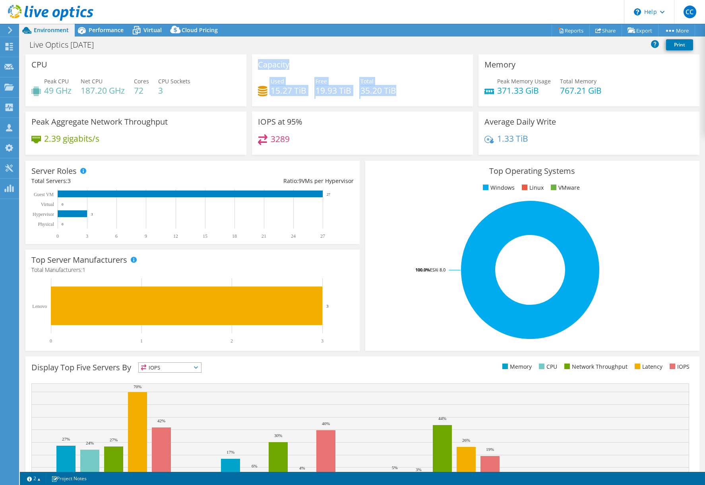
drag, startPoint x: 400, startPoint y: 89, endPoint x: 256, endPoint y: 64, distance: 146.0
click at [256, 64] on div "Capacity Used 15.27 TiB Free 19.93 TiB Total 35.20 TiB" at bounding box center [362, 80] width 221 height 52
drag, startPoint x: 256, startPoint y: 64, endPoint x: 331, endPoint y: 63, distance: 75.1
click at [331, 63] on div "Capacity Used 15.27 TiB Free 19.93 TiB Total 35.20 TiB" at bounding box center [362, 80] width 221 height 52
click at [249, 113] on div "IOPS at 95% 3289" at bounding box center [362, 133] width 226 height 43
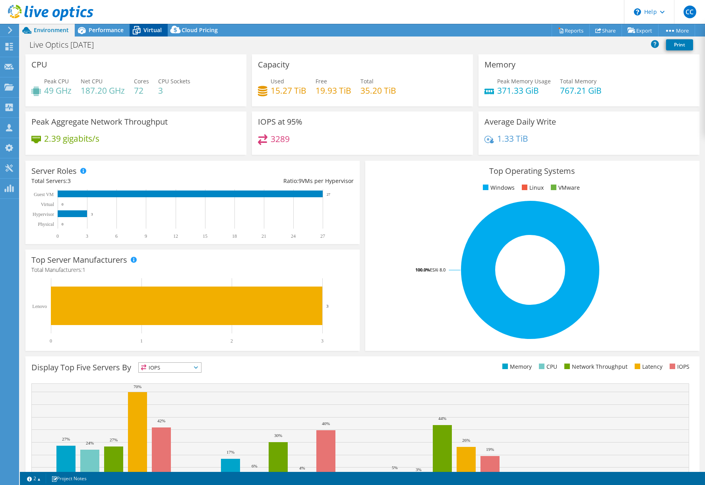
click at [151, 31] on span "Virtual" at bounding box center [152, 30] width 18 height 8
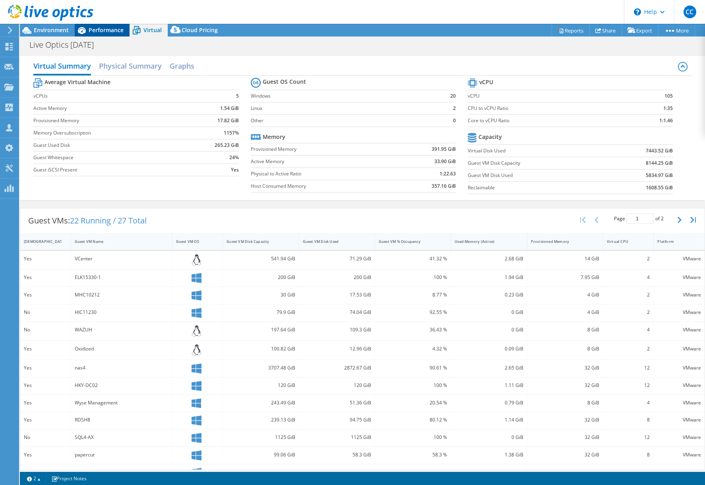
click at [112, 30] on span "Performance" at bounding box center [106, 30] width 35 height 8
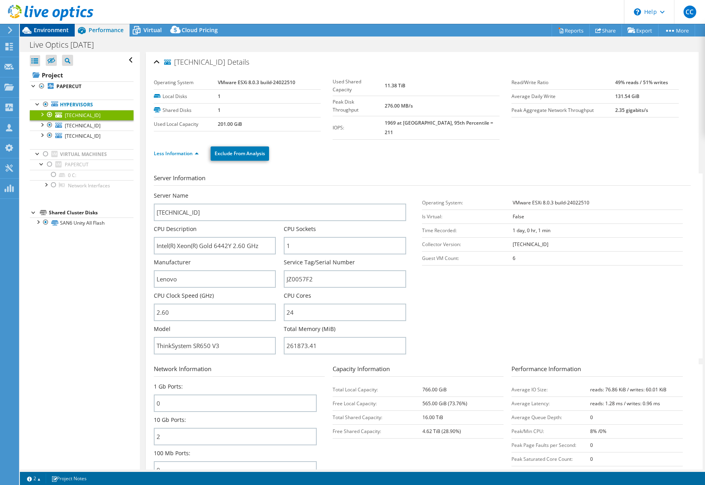
click at [55, 28] on span "Environment" at bounding box center [51, 30] width 35 height 8
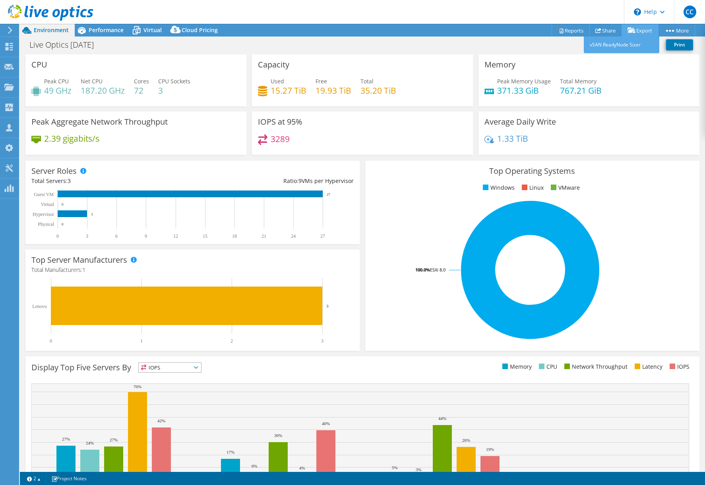
click at [639, 28] on link "Export" at bounding box center [639, 30] width 37 height 12
click at [572, 30] on link "Reports" at bounding box center [570, 30] width 38 height 12
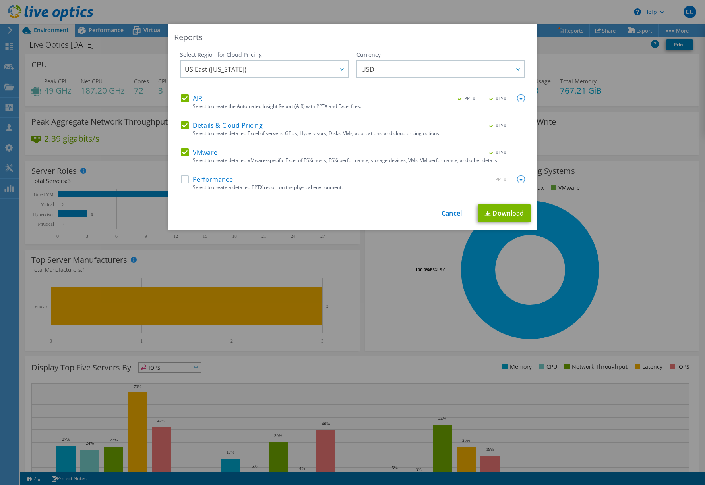
drag, startPoint x: 203, startPoint y: 179, endPoint x: 206, endPoint y: 174, distance: 6.1
click at [203, 179] on label "Performance" at bounding box center [207, 180] width 52 height 8
click at [0, 0] on input "Performance" at bounding box center [0, 0] width 0 height 0
click at [446, 215] on link "Cancel" at bounding box center [451, 214] width 20 height 8
